Goal: Task Accomplishment & Management: Use online tool/utility

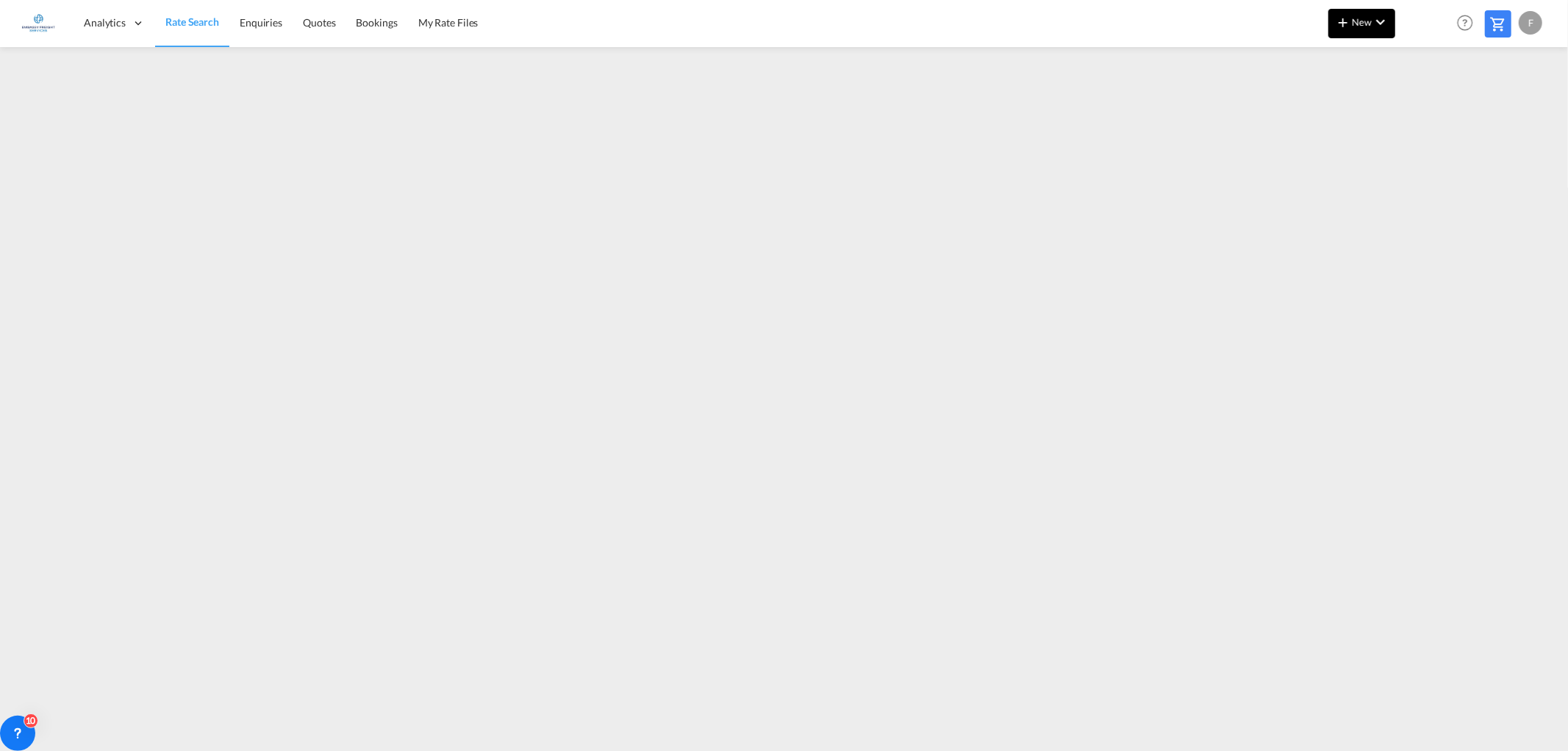
click at [1353, 32] on button "New" at bounding box center [1362, 23] width 67 height 29
click at [1421, 111] on span "Ratesheet" at bounding box center [1422, 110] width 16 height 29
click at [1368, 28] on button "New" at bounding box center [1362, 23] width 67 height 29
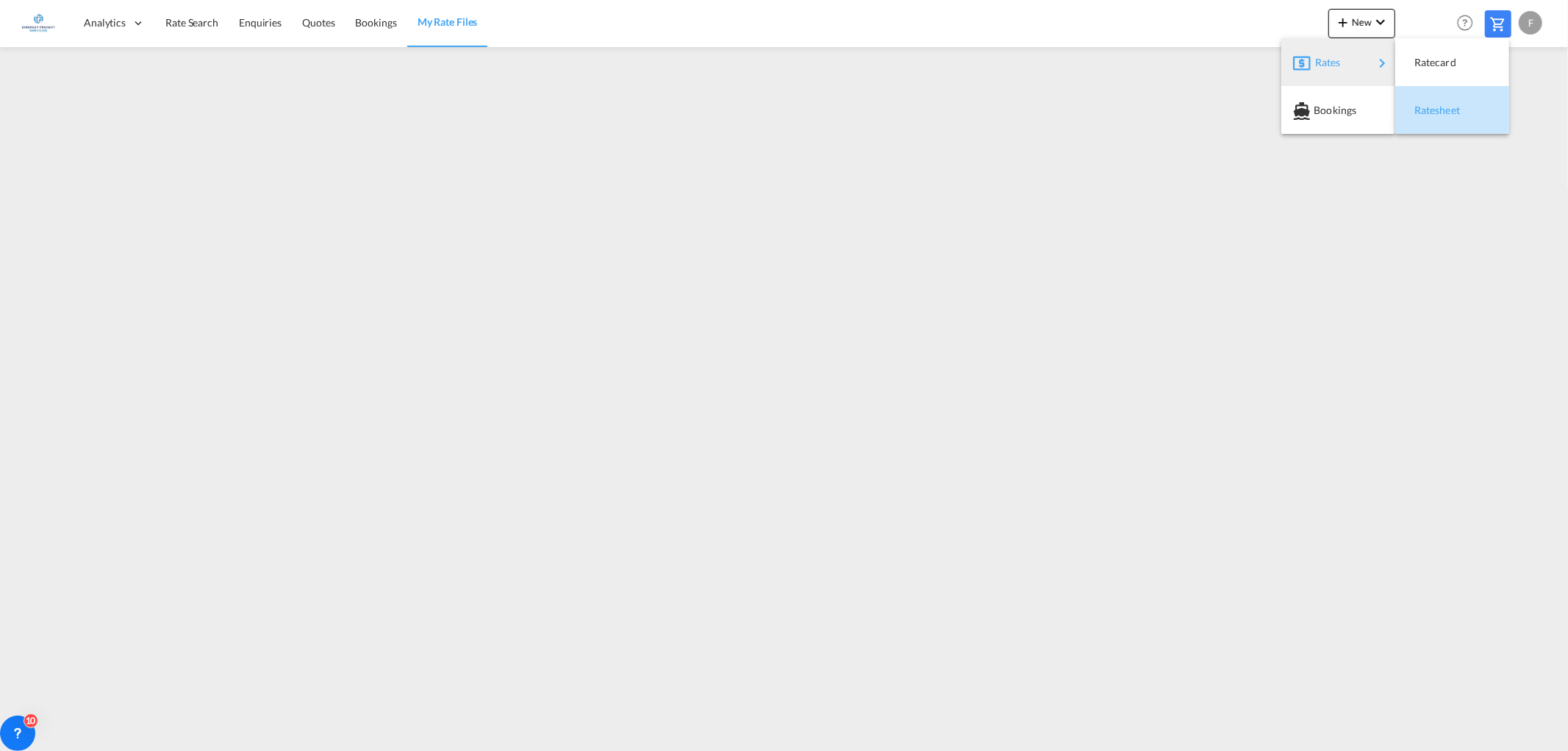
click at [1422, 112] on span "Ratesheet" at bounding box center [1422, 110] width 16 height 29
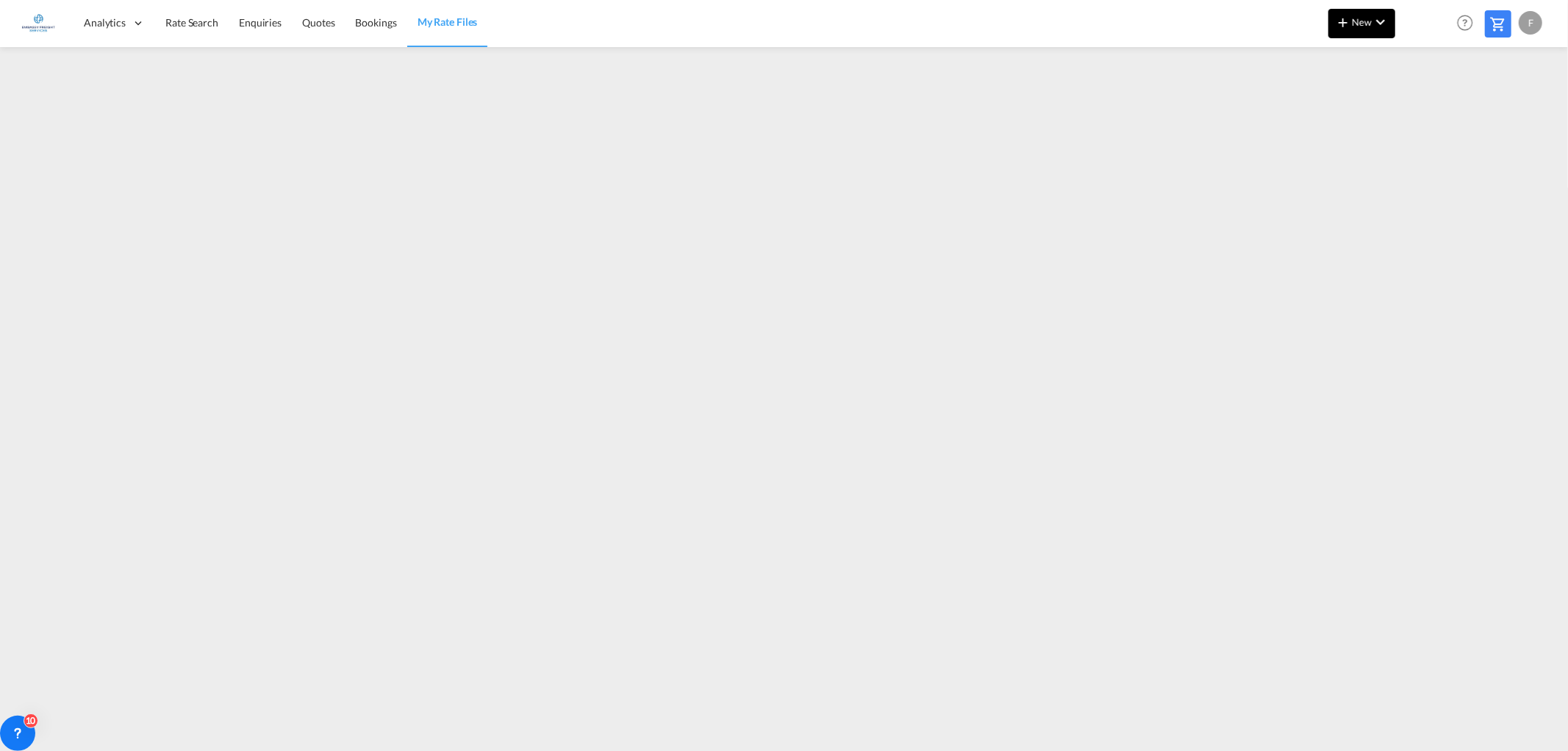
click at [1353, 23] on span "New" at bounding box center [1362, 22] width 55 height 12
click at [1432, 103] on div "Ratesheet" at bounding box center [1441, 111] width 54 height 37
click at [1354, 25] on span "New" at bounding box center [1362, 22] width 55 height 12
click at [1424, 100] on span "Ratesheet" at bounding box center [1422, 110] width 16 height 29
click at [1356, 9] on button "New" at bounding box center [1362, 23] width 67 height 29
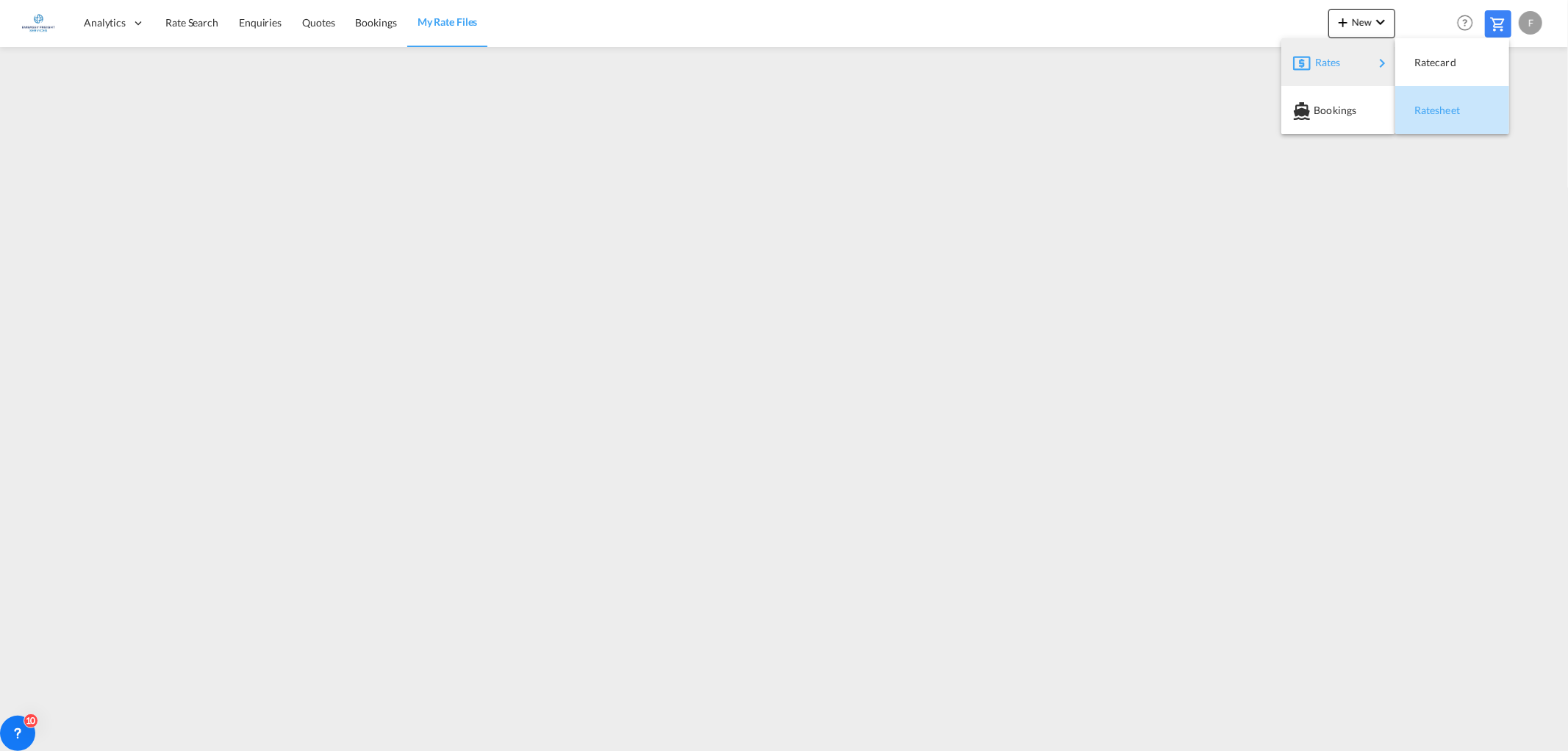
click at [1470, 105] on div "Ratesheet" at bounding box center [1452, 111] width 91 height 37
click at [239, 20] on span "Enquiries" at bounding box center [260, 22] width 43 height 13
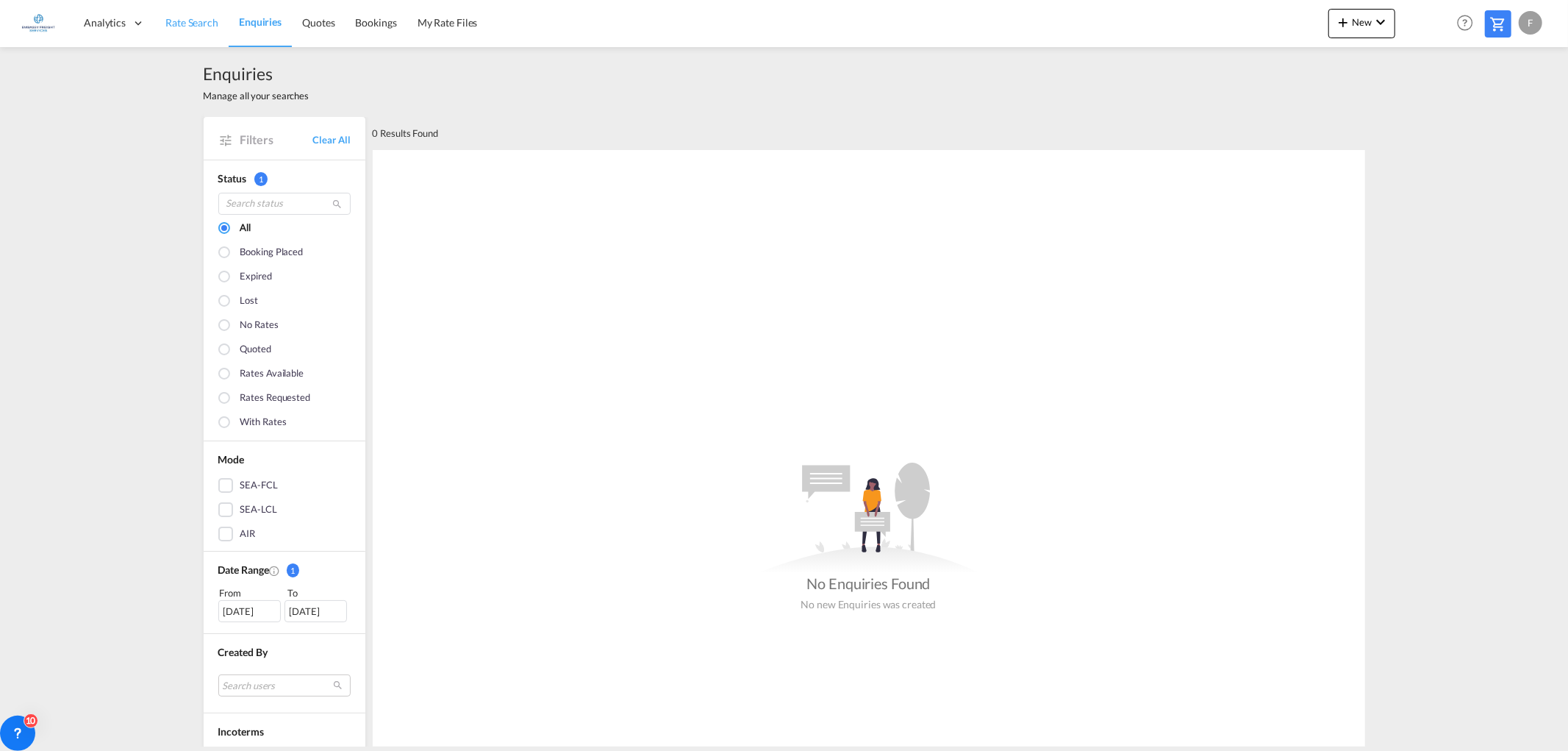
click at [197, 18] on span "Rate Search" at bounding box center [191, 22] width 53 height 13
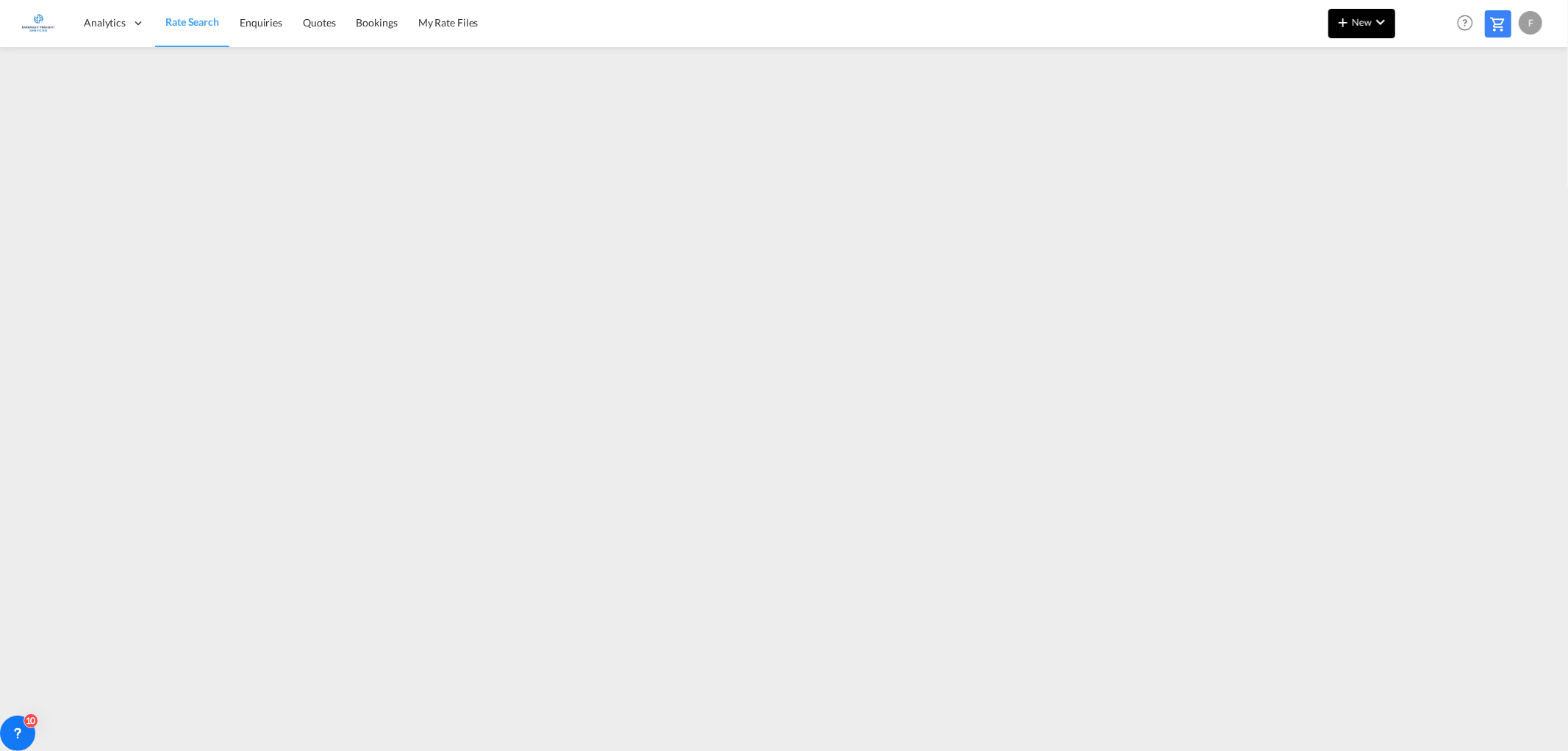
click at [1348, 19] on md-icon "icon-plus 400-fg" at bounding box center [1343, 22] width 18 height 18
click at [1423, 104] on span "Ratesheet" at bounding box center [1422, 110] width 16 height 29
